Goal: Find specific page/section: Find specific page/section

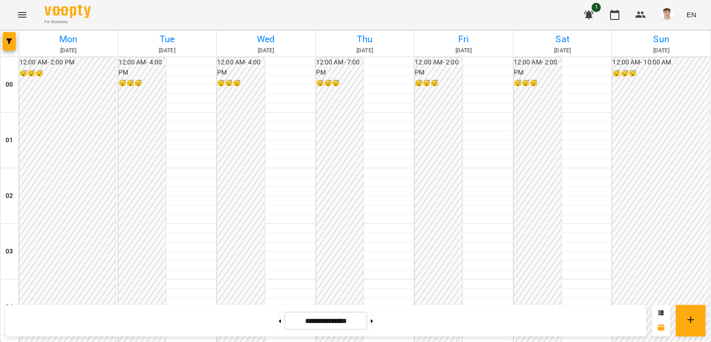
scroll to position [535, 0]
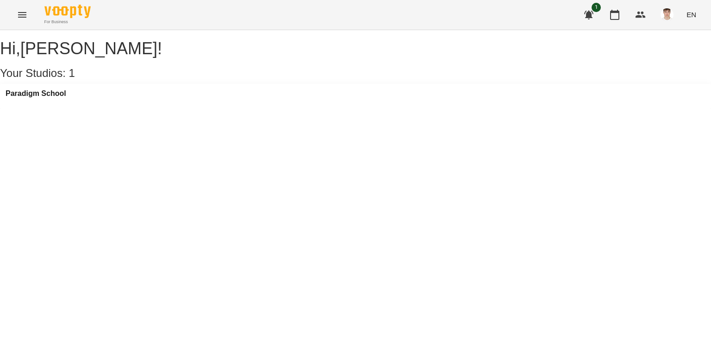
click at [71, 97] on div "Paradigm School" at bounding box center [355, 96] width 711 height 25
click at [66, 98] on h3 "Paradigm School" at bounding box center [36, 93] width 61 height 8
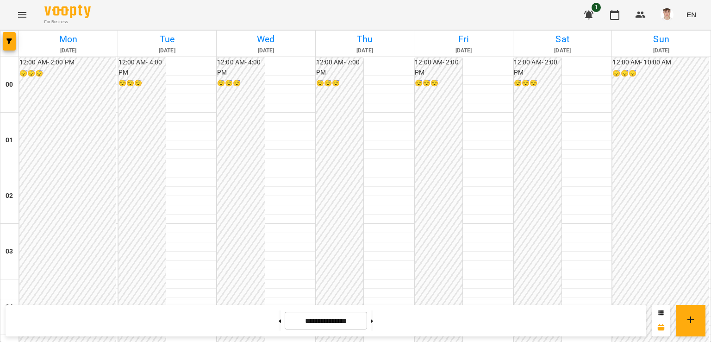
scroll to position [627, 0]
